Goal: Find contact information: Find contact information

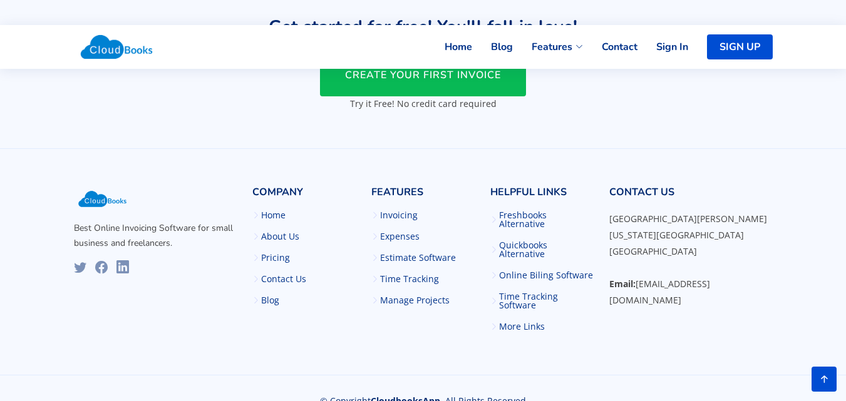
scroll to position [3074, 0]
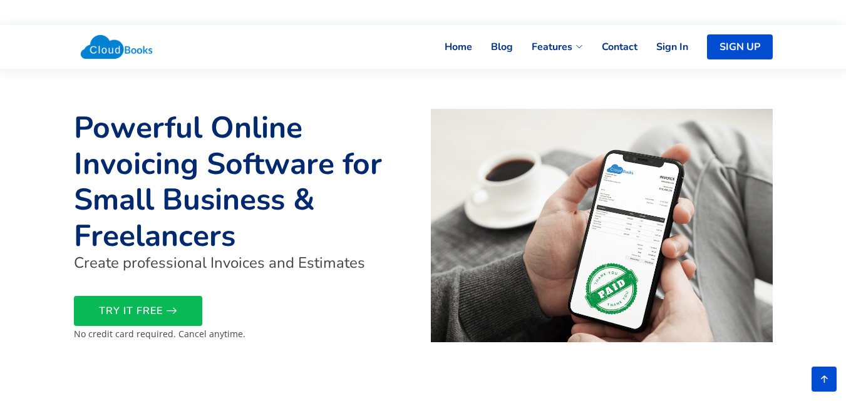
scroll to position [1699, 0]
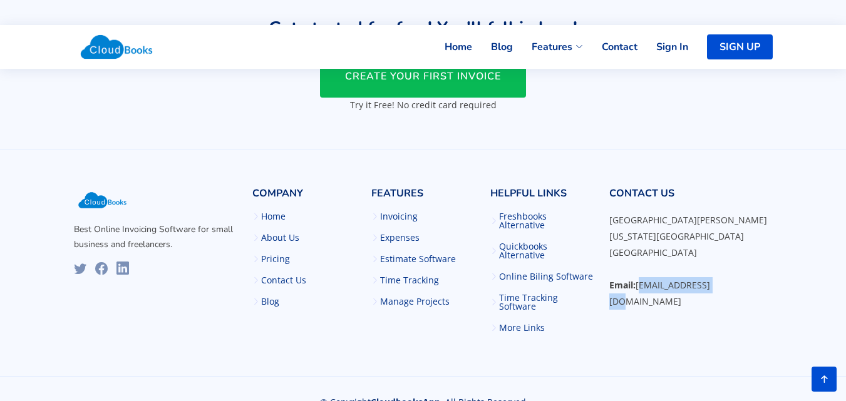
click at [637, 289] on div "Contact Us [STREET_ADDRESS][PERSON_NAME][US_STATE] Email: [EMAIL_ADDRESS][DOMAI…" at bounding box center [691, 273] width 178 height 170
click at [763, 291] on p "A108 Adam Street New York, NY 535022 United States Email: info@cloudbooksapp.com" at bounding box center [690, 261] width 163 height 98
copy p "[EMAIL_ADDRESS][DOMAIN_NAME]"
drag, startPoint x: 746, startPoint y: 282, endPoint x: 637, endPoint y: 294, distance: 109.5
click at [637, 294] on div "Contact Us A108 Adam Street New York, NY 535022 United States Email: info@cloud…" at bounding box center [691, 273] width 178 height 170
